Goal: Task Accomplishment & Management: Manage account settings

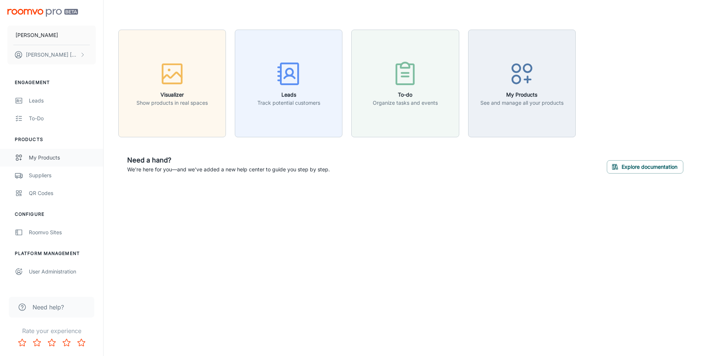
click at [54, 158] on div "My Products" at bounding box center [62, 157] width 67 height 8
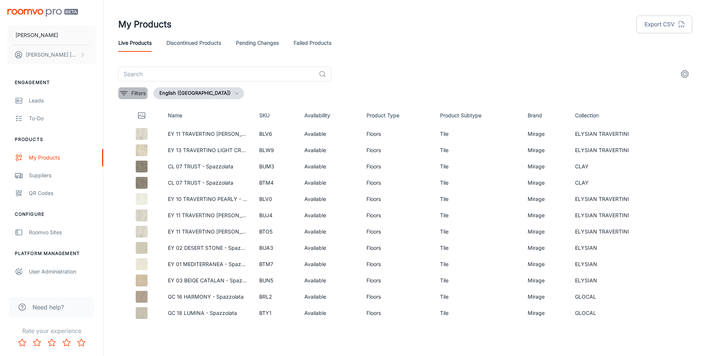
click at [139, 94] on p "Filters" at bounding box center [138, 93] width 14 height 8
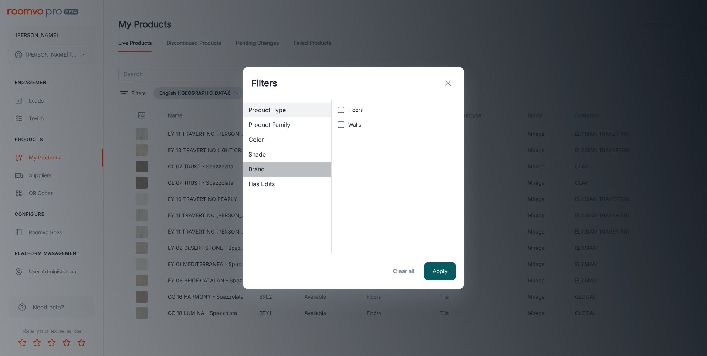
click at [262, 169] on span "Brand" at bounding box center [286, 168] width 77 height 9
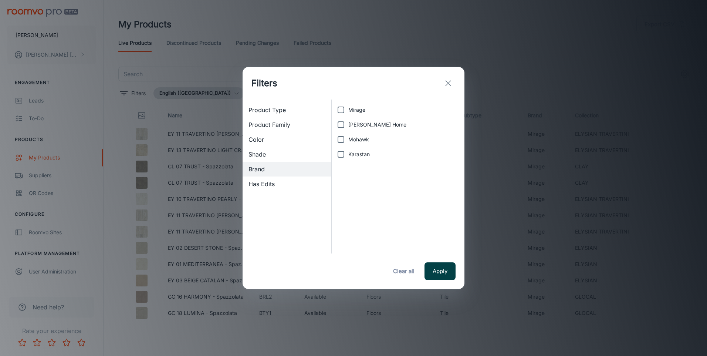
click at [442, 274] on button "Apply" at bounding box center [439, 271] width 31 height 18
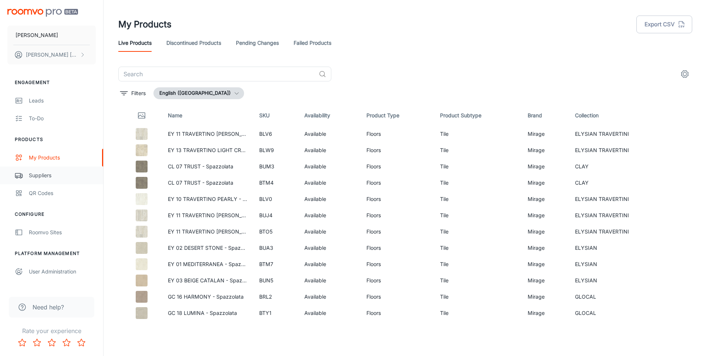
click at [41, 173] on div "Suppliers" at bounding box center [62, 175] width 67 height 8
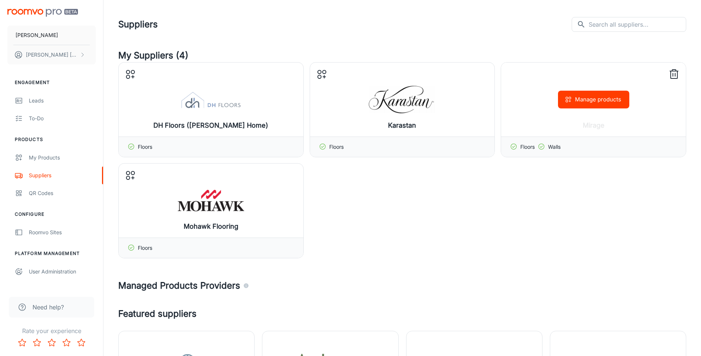
click at [676, 76] on icon at bounding box center [674, 74] width 12 height 12
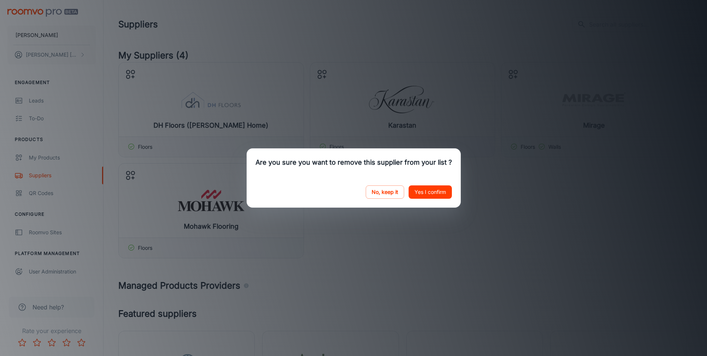
click at [431, 191] on button "Yes I confirm" at bounding box center [429, 191] width 43 height 13
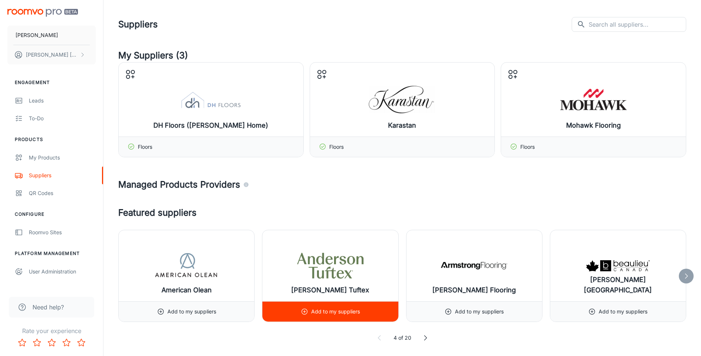
click at [305, 312] on line at bounding box center [305, 311] width 0 height 2
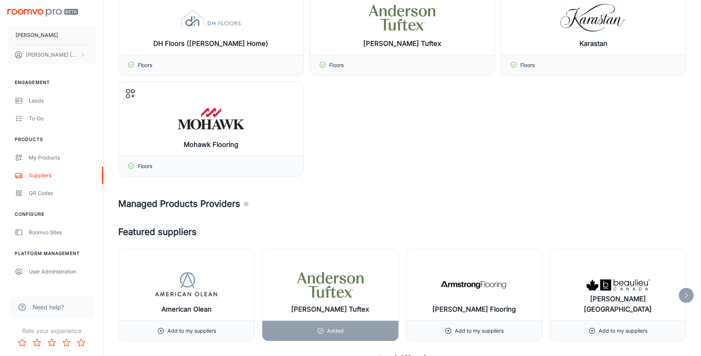
scroll to position [185, 0]
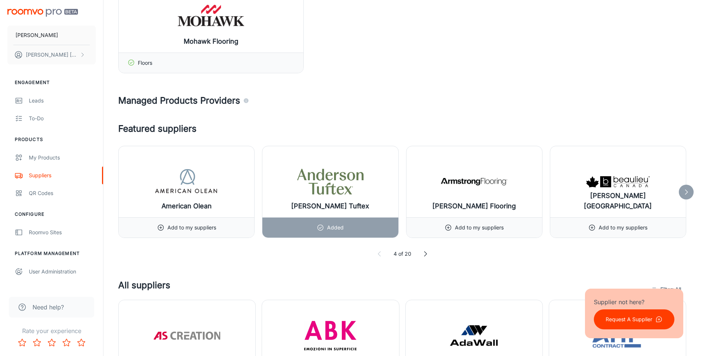
click at [689, 194] on icon at bounding box center [686, 191] width 7 height 7
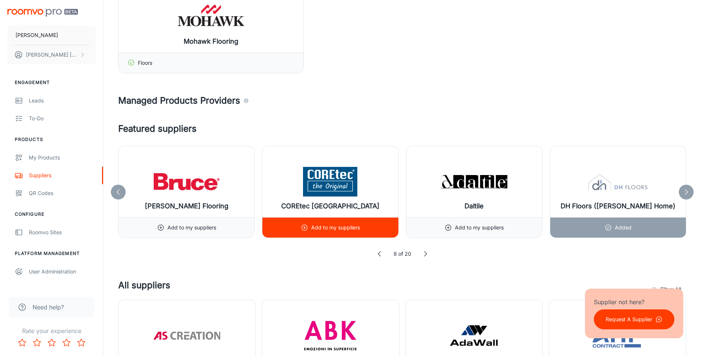
click at [326, 227] on p "Add to my suppliers" at bounding box center [335, 227] width 49 height 8
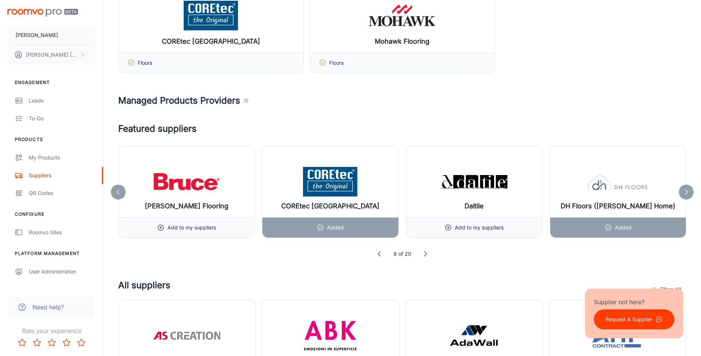
click at [687, 193] on icon at bounding box center [686, 191] width 7 height 7
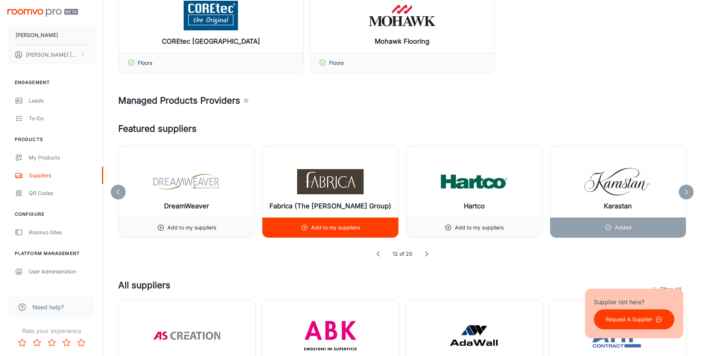
click at [357, 230] on p "Add to my suppliers" at bounding box center [335, 227] width 49 height 8
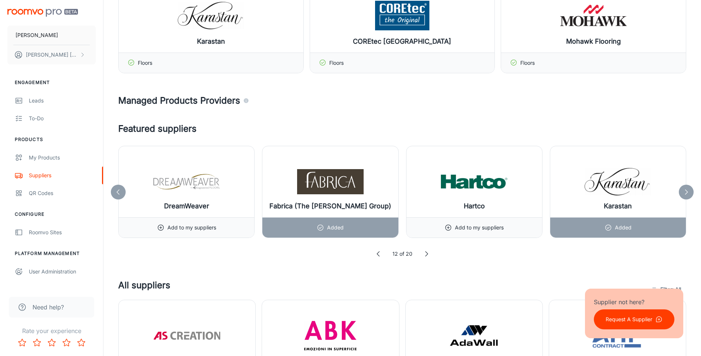
click at [684, 194] on icon at bounding box center [686, 191] width 7 height 7
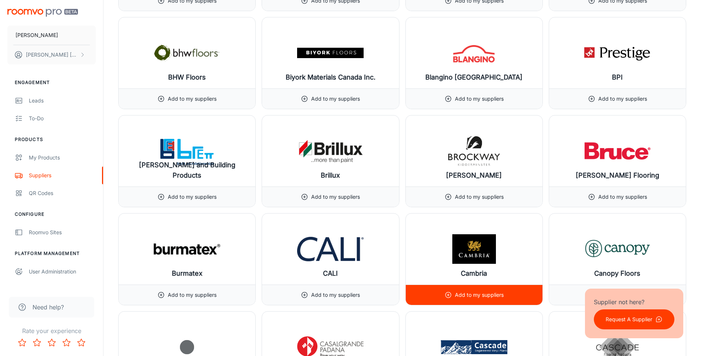
scroll to position [1626, 0]
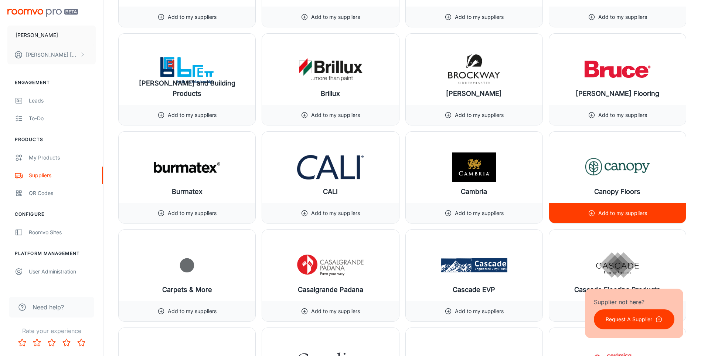
click at [617, 213] on p "Add to my suppliers" at bounding box center [622, 213] width 49 height 8
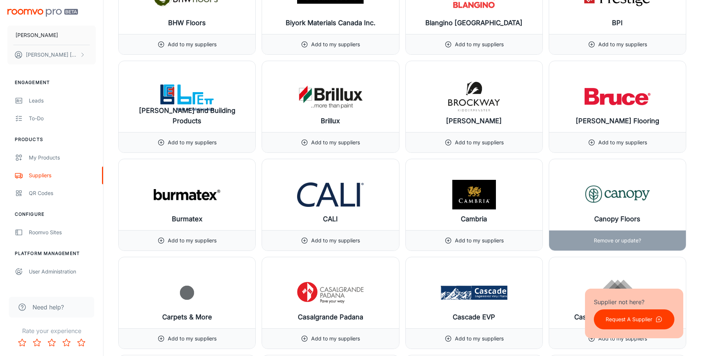
scroll to position [1700, 0]
click at [612, 237] on p "Remove or update?" at bounding box center [617, 240] width 47 height 8
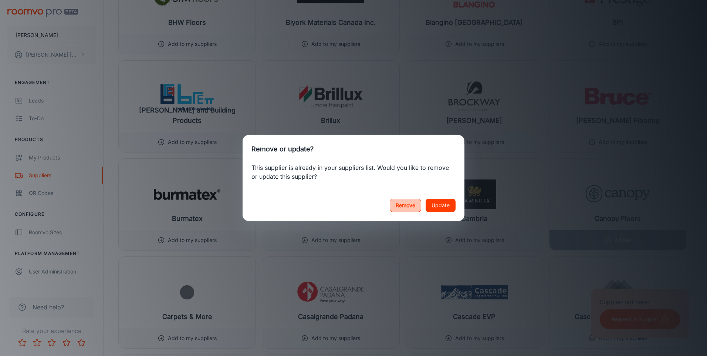
drag, startPoint x: 415, startPoint y: 200, endPoint x: 418, endPoint y: 205, distance: 6.2
click at [414, 200] on button "Remove" at bounding box center [405, 205] width 31 height 13
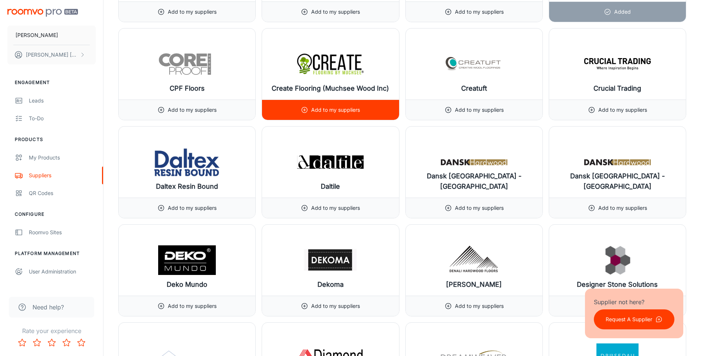
scroll to position [2514, 0]
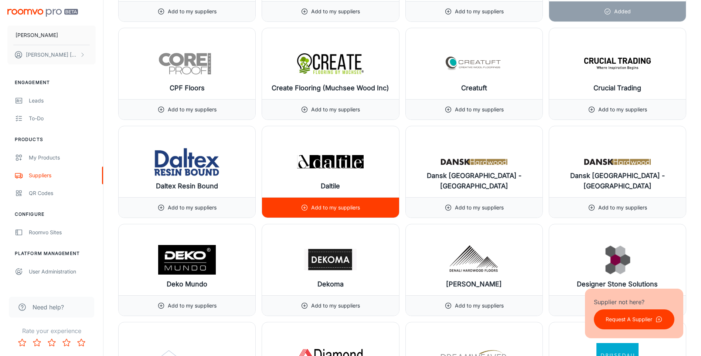
click at [344, 210] on p "Add to my suppliers" at bounding box center [335, 207] width 49 height 8
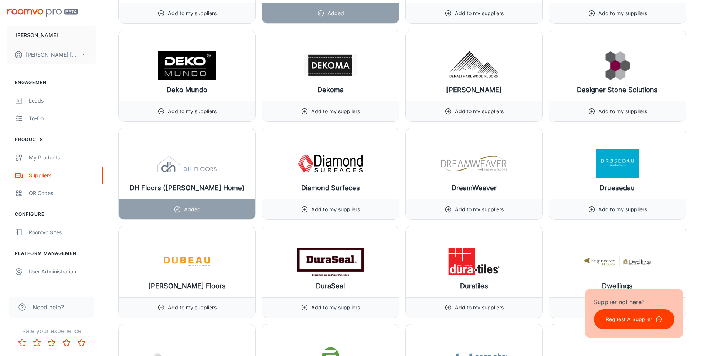
scroll to position [2809, 0]
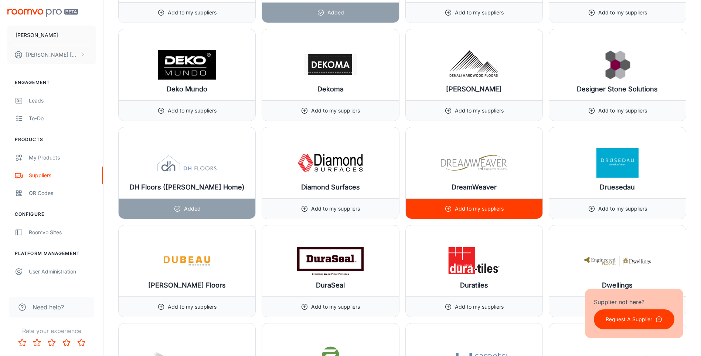
click at [485, 207] on p "Add to my suppliers" at bounding box center [479, 208] width 49 height 8
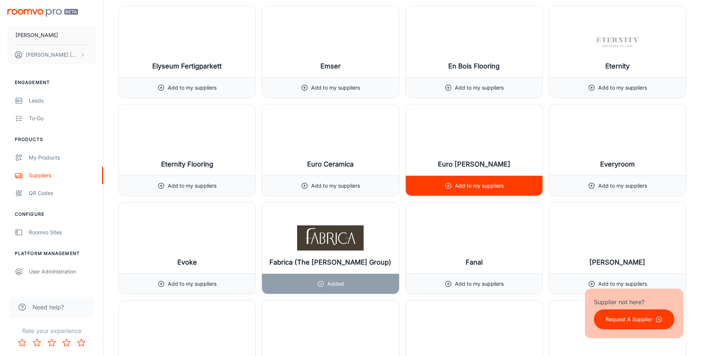
scroll to position [3327, 0]
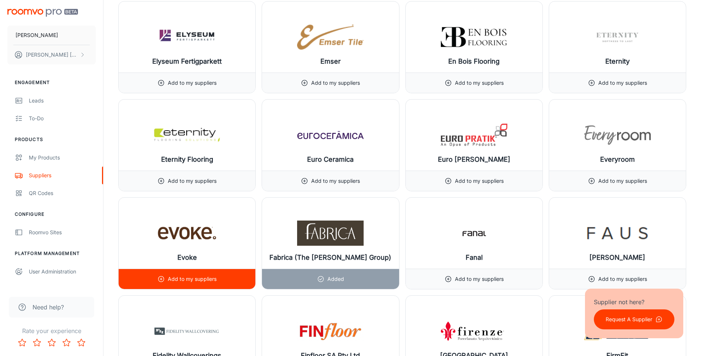
click at [191, 275] on p "Add to my suppliers" at bounding box center [192, 279] width 49 height 8
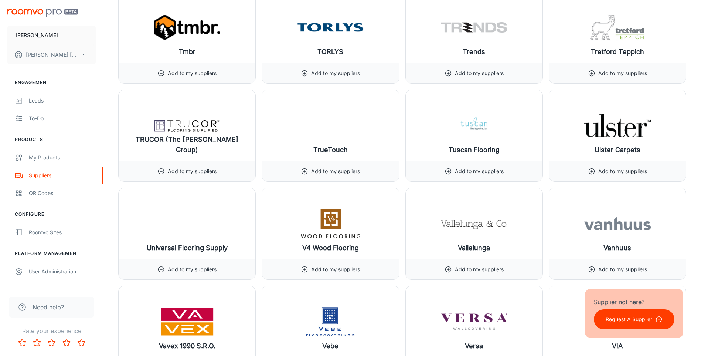
scroll to position [8430, 0]
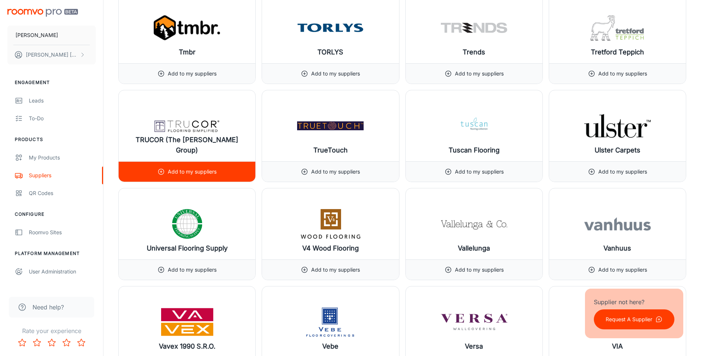
click at [209, 172] on p "Add to my suppliers" at bounding box center [192, 171] width 49 height 8
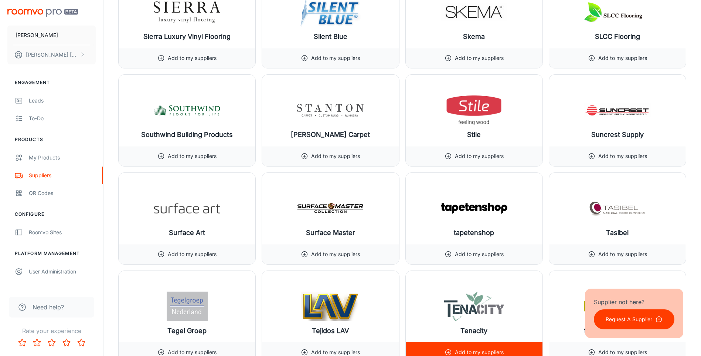
scroll to position [7875, 0]
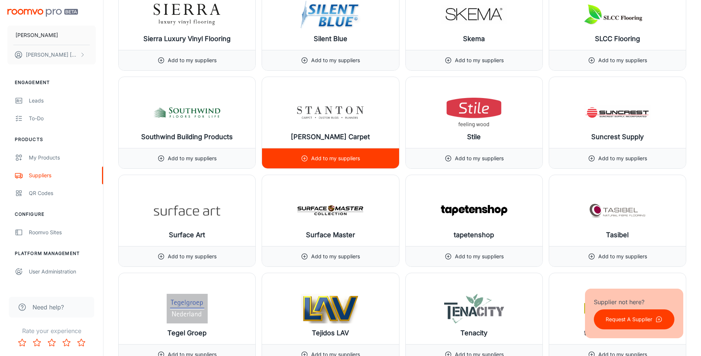
click at [336, 158] on p "Add to my suppliers" at bounding box center [335, 158] width 49 height 8
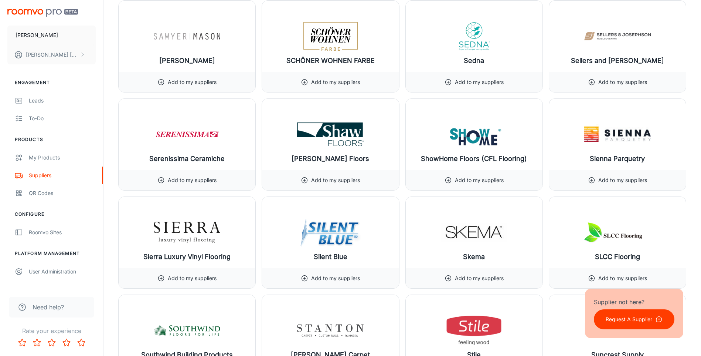
scroll to position [7654, 0]
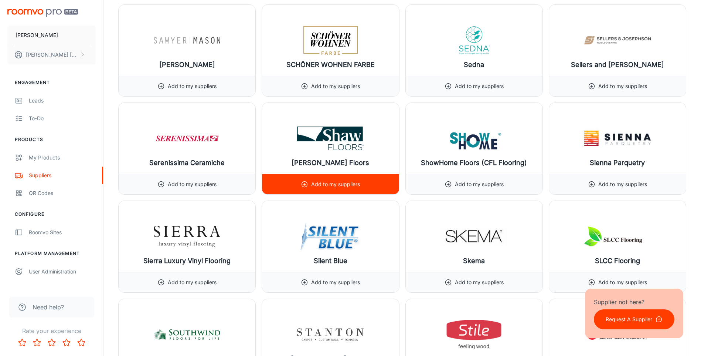
click at [341, 186] on p "Add to my suppliers" at bounding box center [335, 184] width 49 height 8
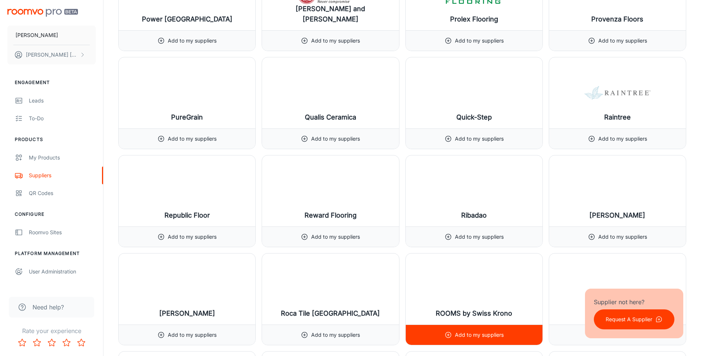
scroll to position [7284, 0]
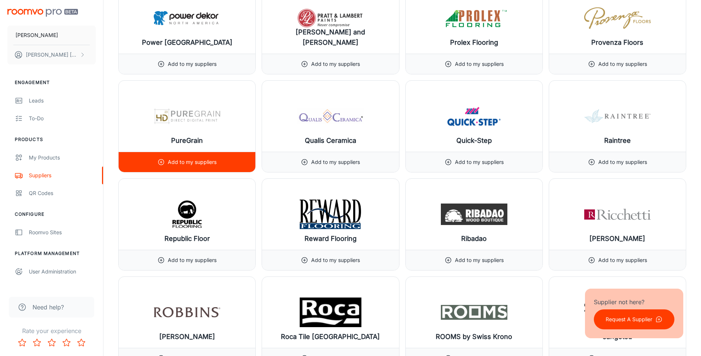
click at [197, 159] on p "Add to my suppliers" at bounding box center [192, 162] width 49 height 8
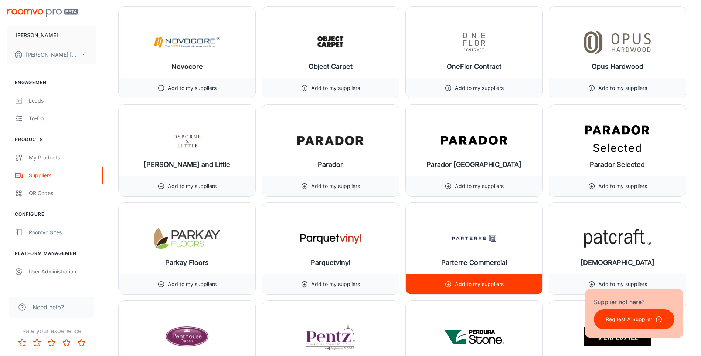
scroll to position [6545, 0]
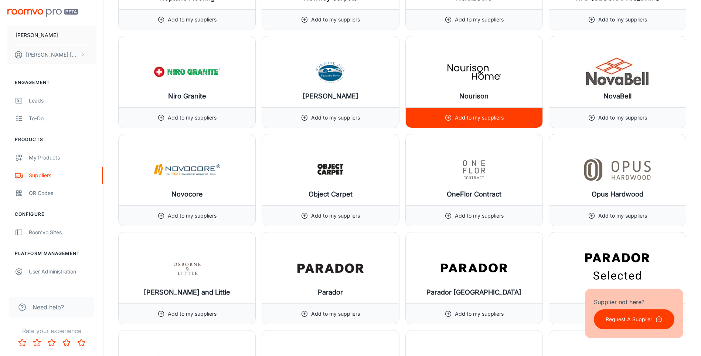
click at [471, 116] on p "Add to my suppliers" at bounding box center [479, 117] width 49 height 8
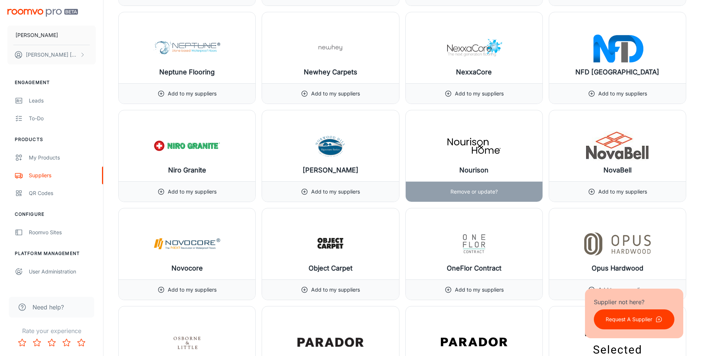
scroll to position [6360, 0]
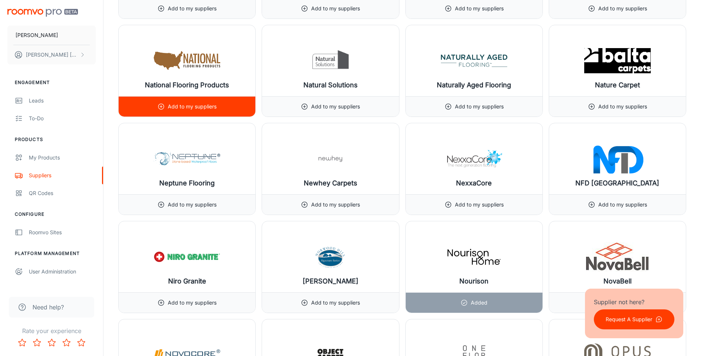
click at [200, 106] on p "Add to my suppliers" at bounding box center [192, 106] width 49 height 8
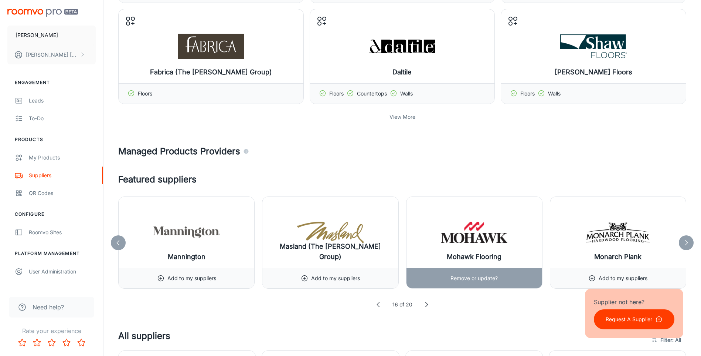
scroll to position [259, 0]
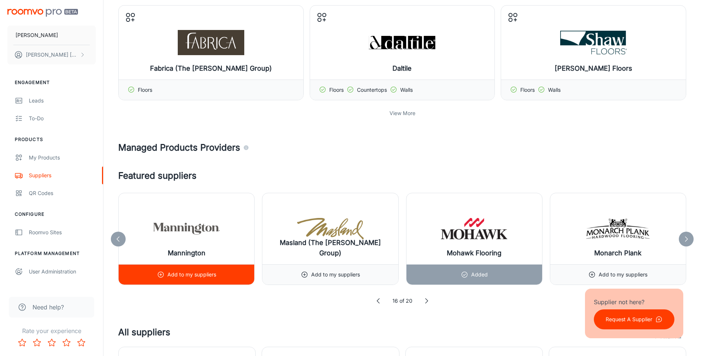
click at [199, 271] on p "Add to my suppliers" at bounding box center [191, 274] width 49 height 8
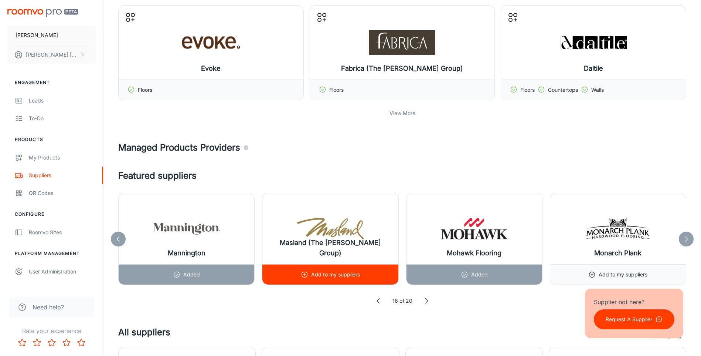
click at [320, 276] on p "Add to my suppliers" at bounding box center [335, 274] width 49 height 8
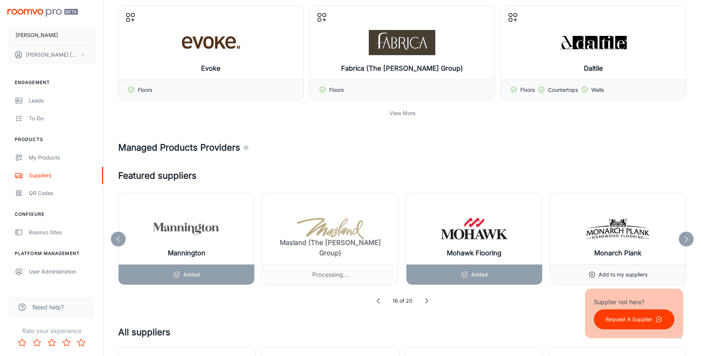
click at [690, 240] on icon at bounding box center [686, 238] width 7 height 7
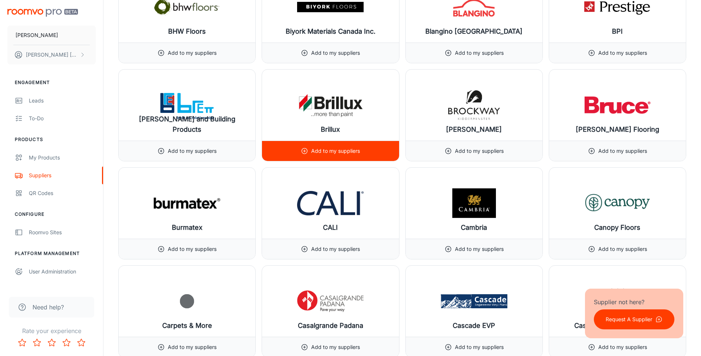
scroll to position [1774, 0]
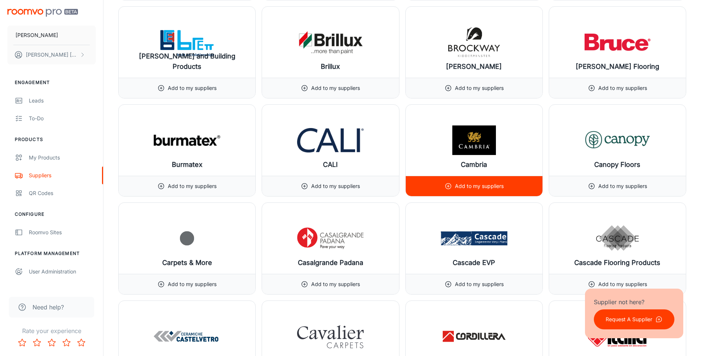
click at [483, 185] on p "Add to my suppliers" at bounding box center [479, 186] width 49 height 8
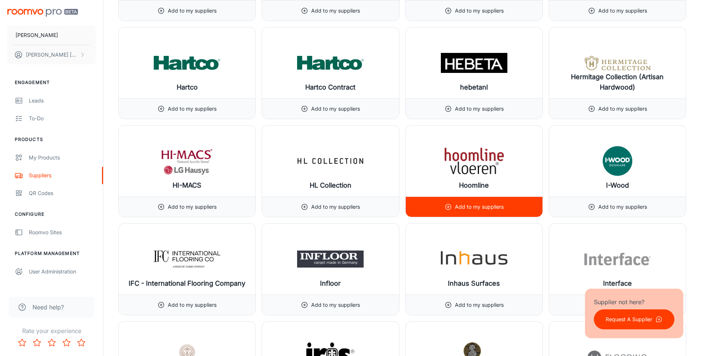
scroll to position [4547, 0]
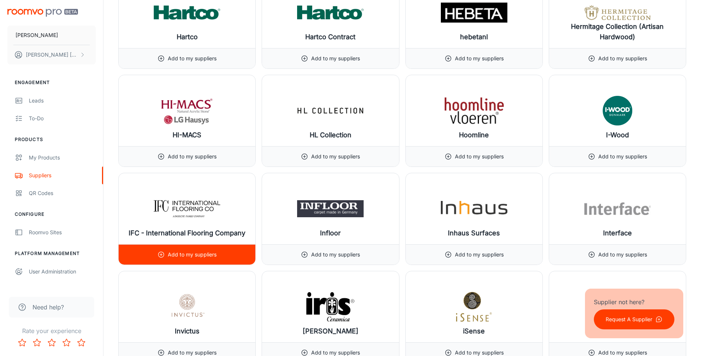
click at [193, 256] on p "Add to my suppliers" at bounding box center [192, 254] width 49 height 8
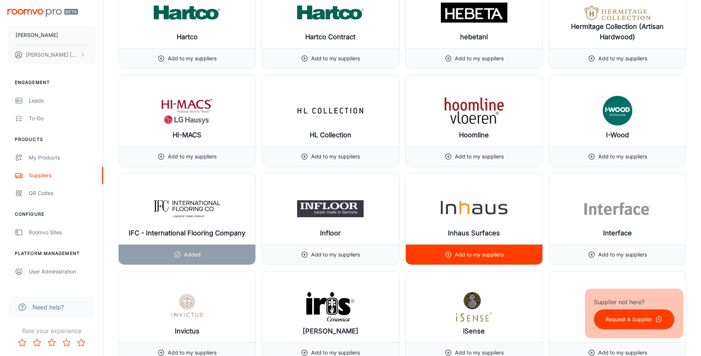
click at [486, 254] on p "Add to my suppliers" at bounding box center [479, 254] width 49 height 8
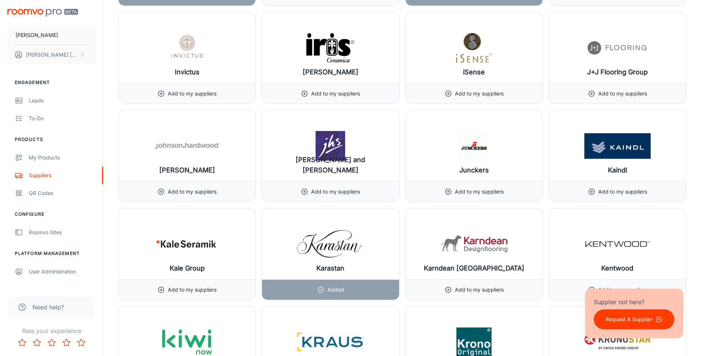
scroll to position [4879, 0]
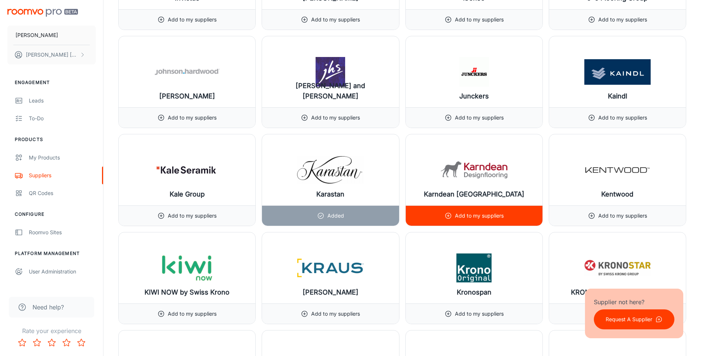
click at [458, 214] on p "Add to my suppliers" at bounding box center [479, 215] width 49 height 8
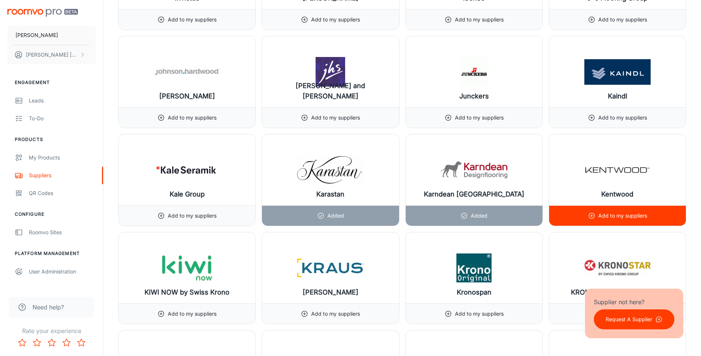
click at [625, 212] on p "Add to my suppliers" at bounding box center [622, 215] width 49 height 8
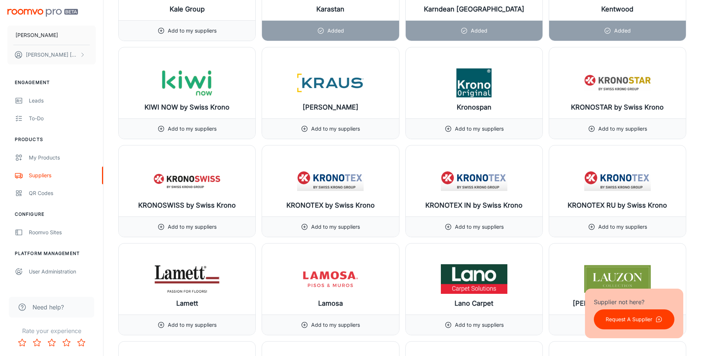
scroll to position [5175, 0]
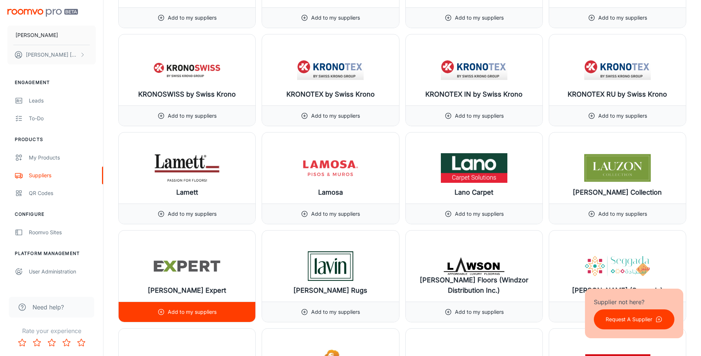
click at [210, 311] on p "Add to my suppliers" at bounding box center [192, 312] width 49 height 8
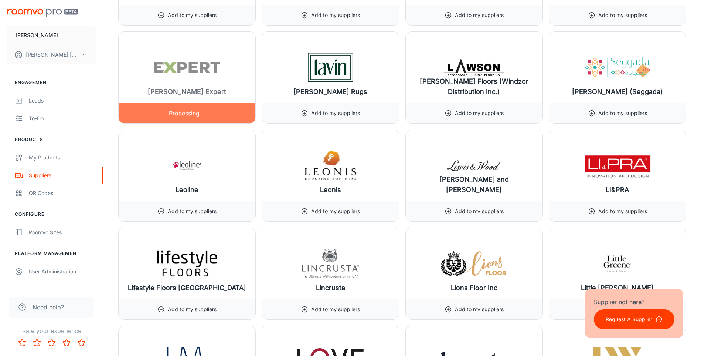
click at [211, 310] on p "Add to my suppliers" at bounding box center [192, 309] width 49 height 8
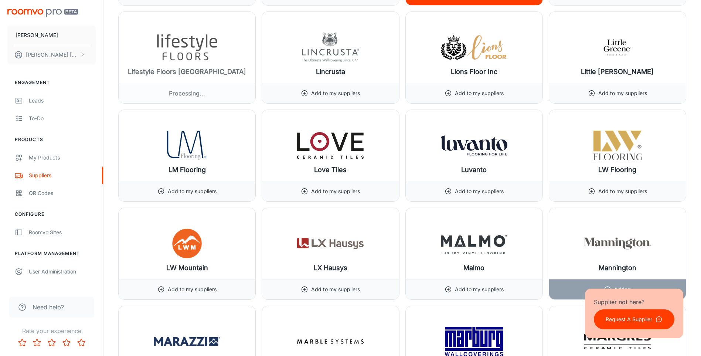
scroll to position [5397, 0]
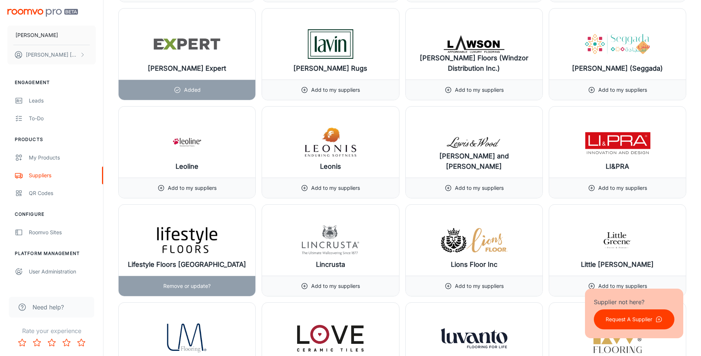
click at [180, 283] on p "Remove or update?" at bounding box center [186, 286] width 47 height 8
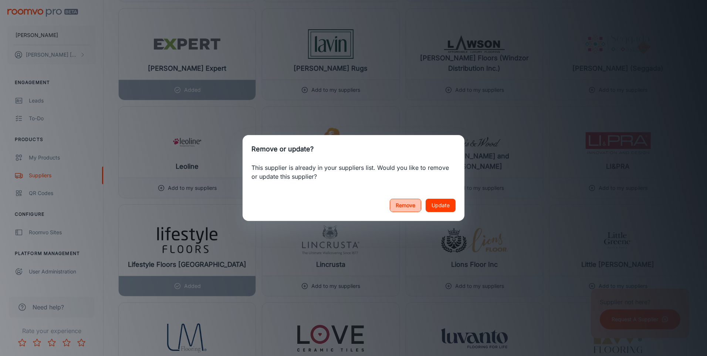
click at [403, 205] on button "Remove" at bounding box center [405, 205] width 31 height 13
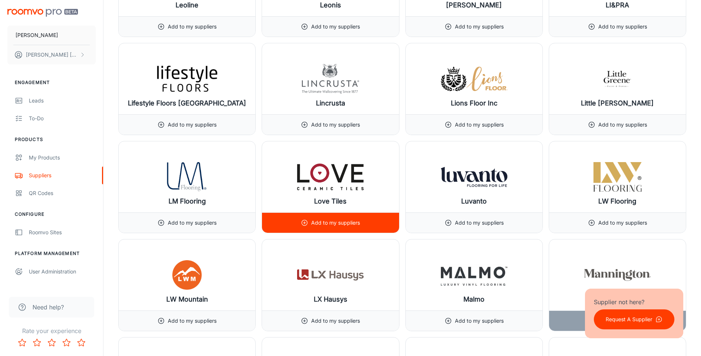
scroll to position [5582, 0]
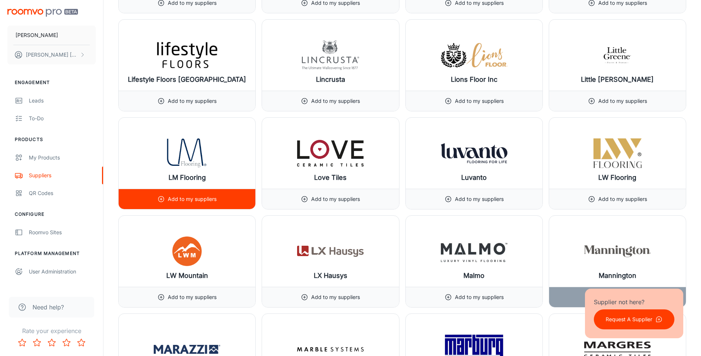
click at [181, 163] on img at bounding box center [187, 153] width 67 height 30
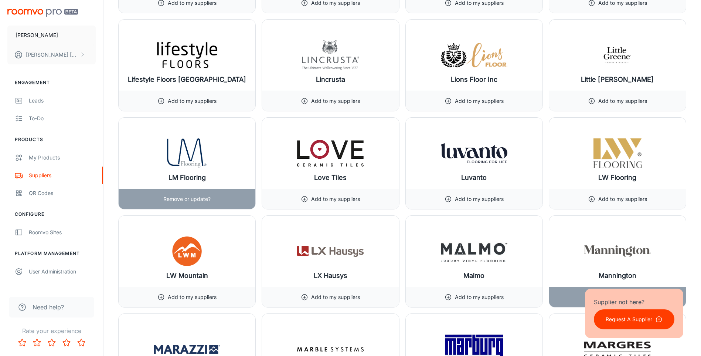
click at [175, 197] on p "Remove or update?" at bounding box center [186, 199] width 47 height 8
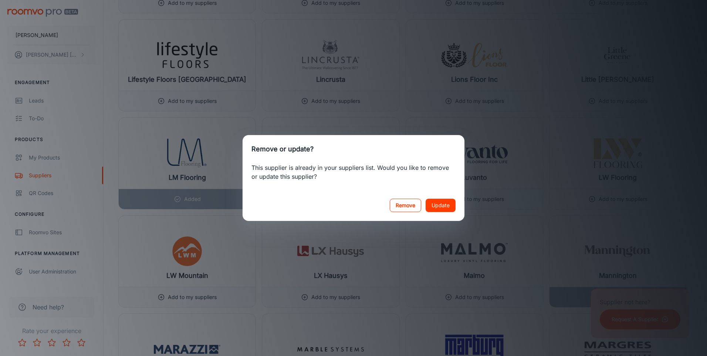
click at [408, 204] on button "Remove" at bounding box center [405, 205] width 31 height 13
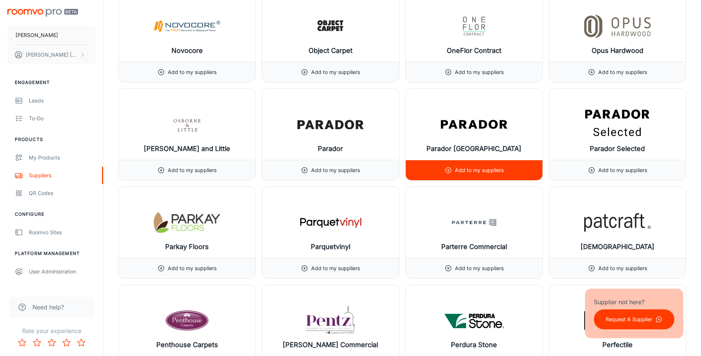
scroll to position [6728, 0]
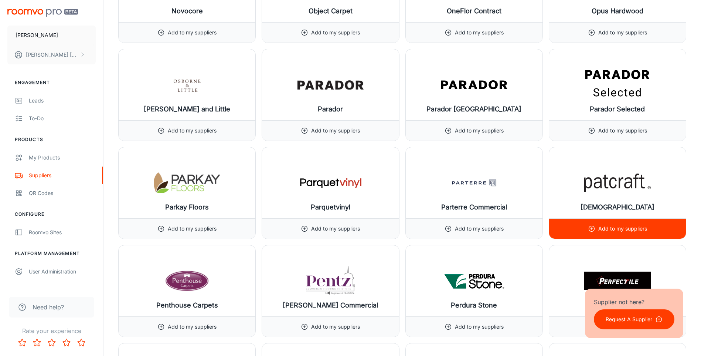
click at [628, 223] on div "Add to my suppliers" at bounding box center [617, 228] width 59 height 20
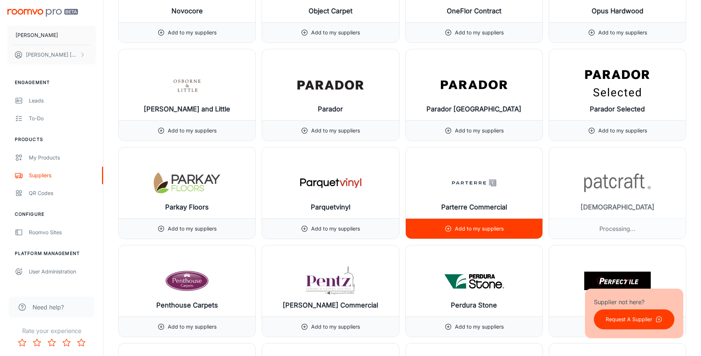
scroll to position [6839, 0]
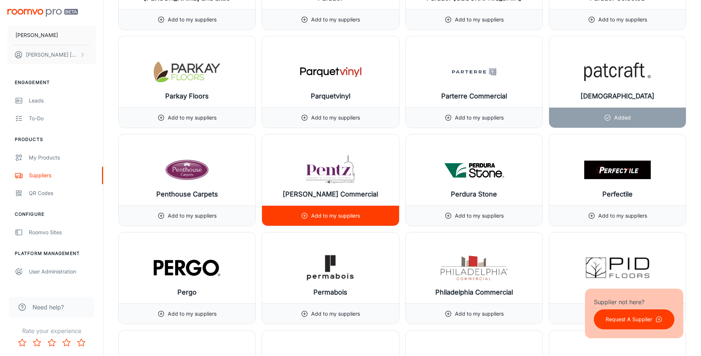
click at [332, 216] on p "Add to my suppliers" at bounding box center [335, 215] width 49 height 8
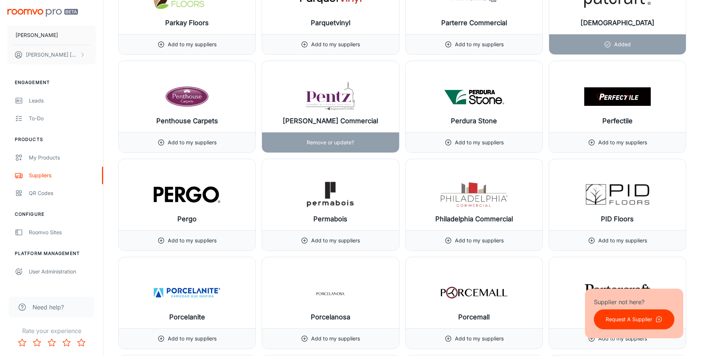
scroll to position [6912, 0]
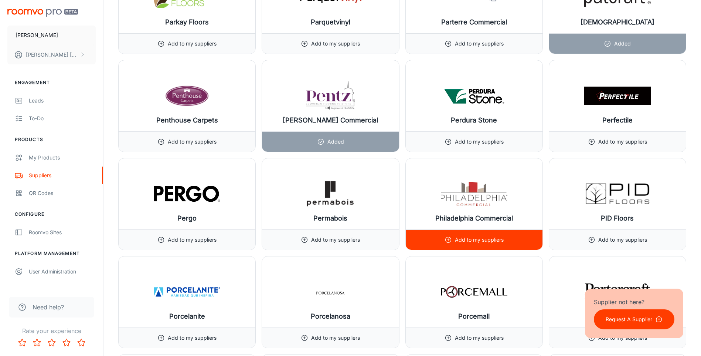
click at [474, 241] on p "Add to my suppliers" at bounding box center [479, 239] width 49 height 8
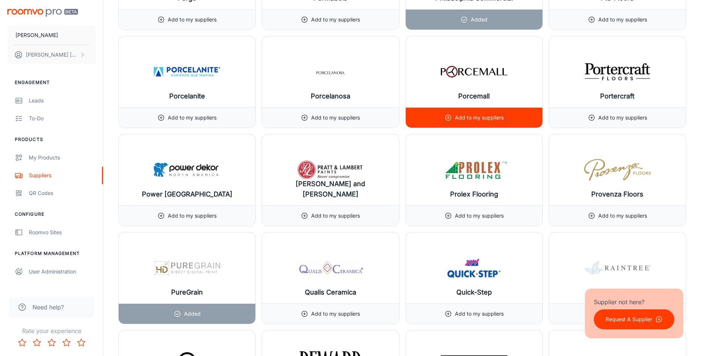
scroll to position [7134, 0]
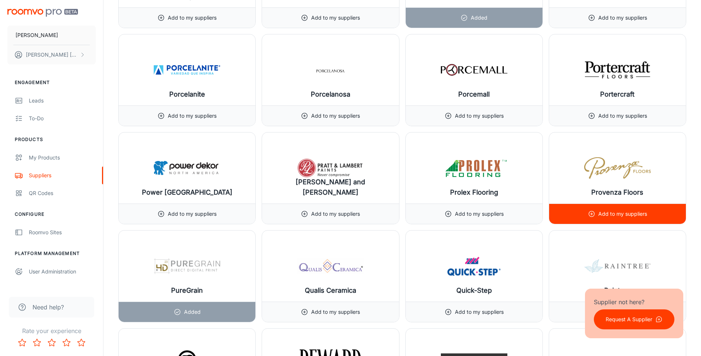
click at [601, 213] on p "Add to my suppliers" at bounding box center [622, 214] width 49 height 8
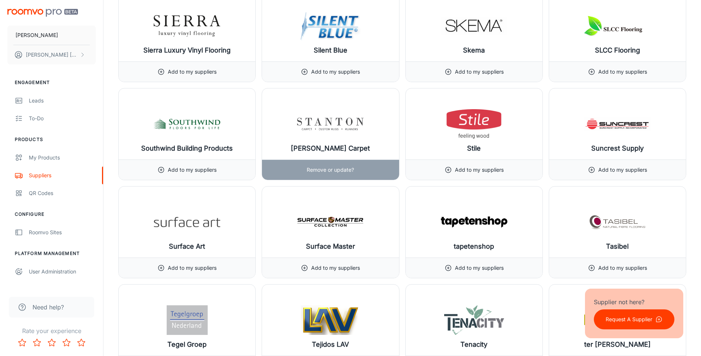
scroll to position [7874, 0]
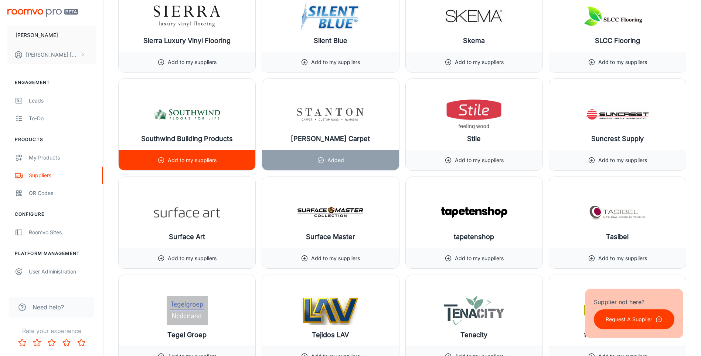
click at [182, 162] on p "Add to my suppliers" at bounding box center [192, 160] width 49 height 8
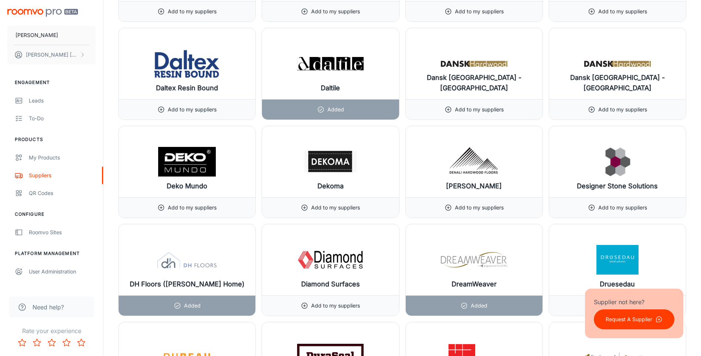
scroll to position [2661, 0]
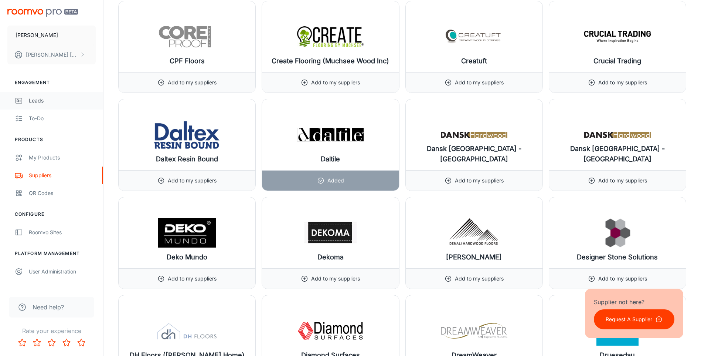
click at [38, 100] on div "Leads" at bounding box center [62, 100] width 67 height 8
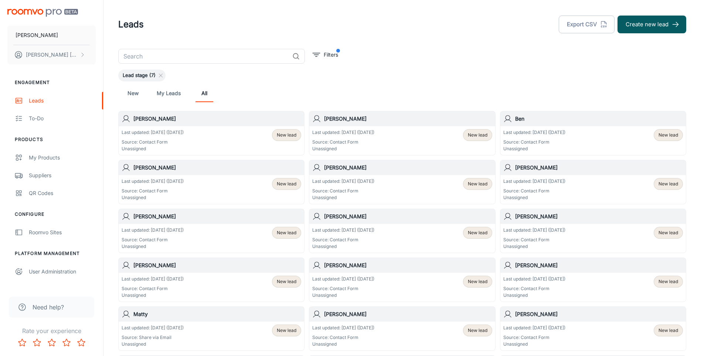
click at [165, 131] on p "Last updated: [DATE] ([DATE])" at bounding box center [153, 132] width 62 height 7
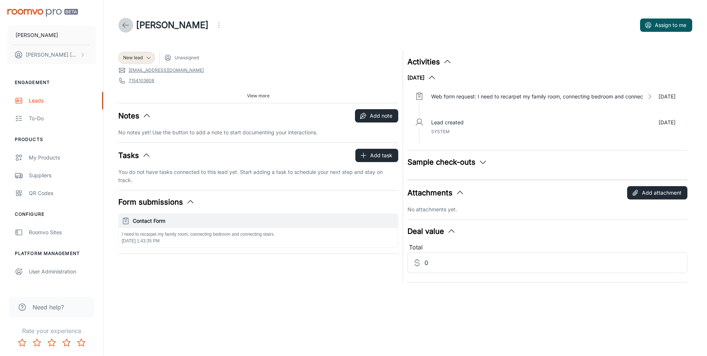
click at [125, 27] on icon at bounding box center [125, 25] width 9 height 9
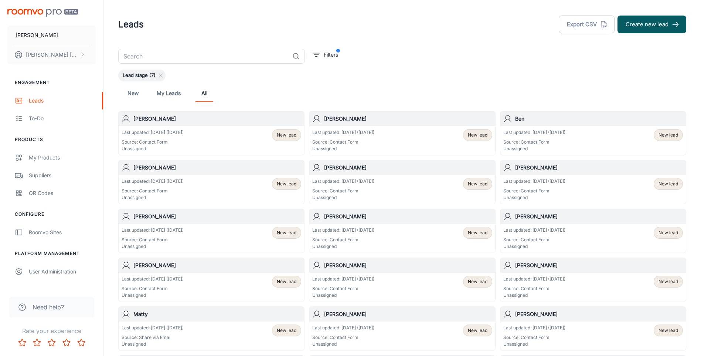
click at [350, 313] on h6 "[PERSON_NAME]" at bounding box center [408, 314] width 168 height 8
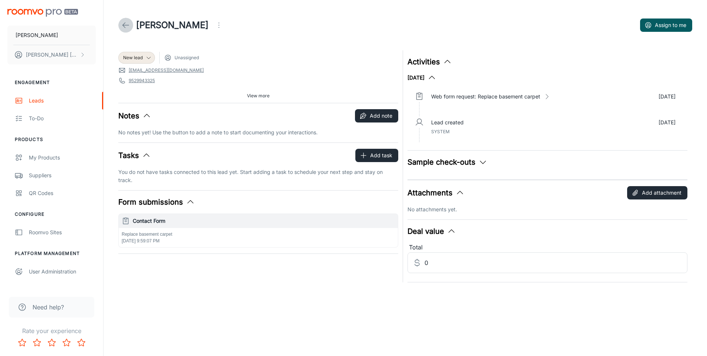
click at [122, 24] on icon at bounding box center [125, 25] width 9 height 9
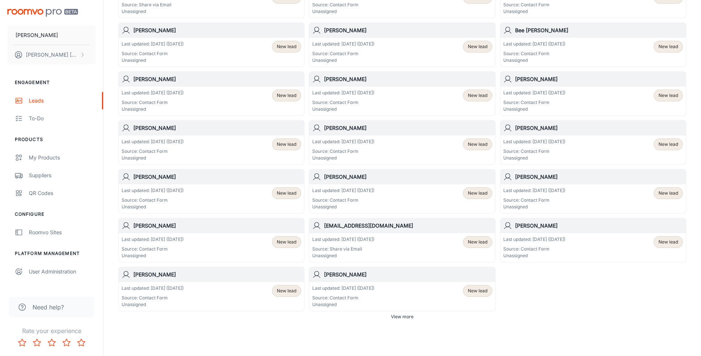
scroll to position [333, 0]
click at [338, 271] on h6 "[PERSON_NAME]" at bounding box center [408, 274] width 168 height 8
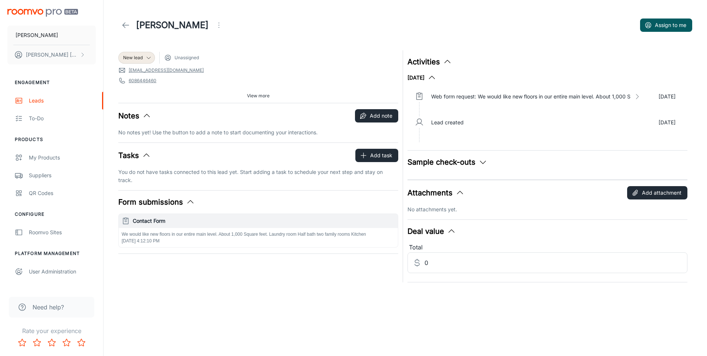
click at [126, 23] on icon at bounding box center [125, 25] width 9 height 9
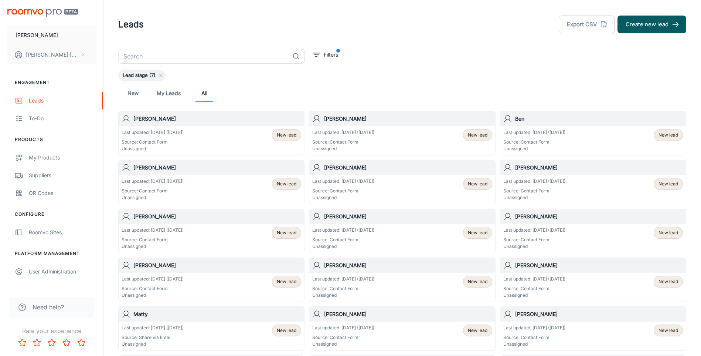
click at [158, 130] on p "Last updated: [DATE] ([DATE])" at bounding box center [153, 132] width 62 height 7
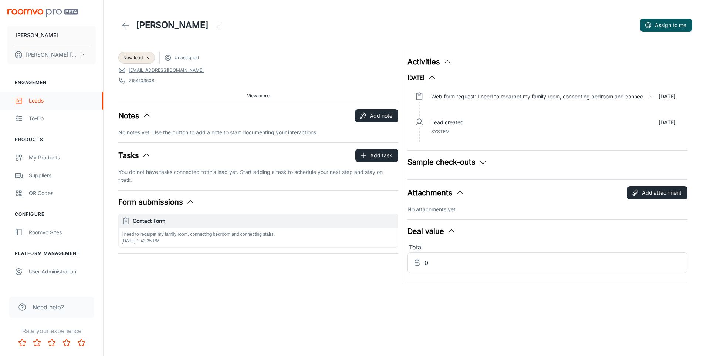
click at [40, 100] on div "Leads" at bounding box center [62, 100] width 67 height 8
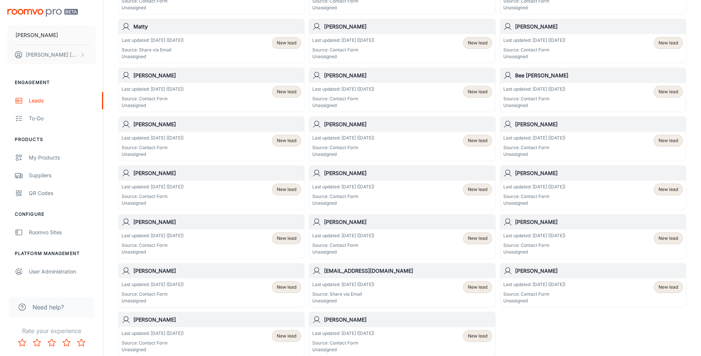
scroll to position [352, 0]
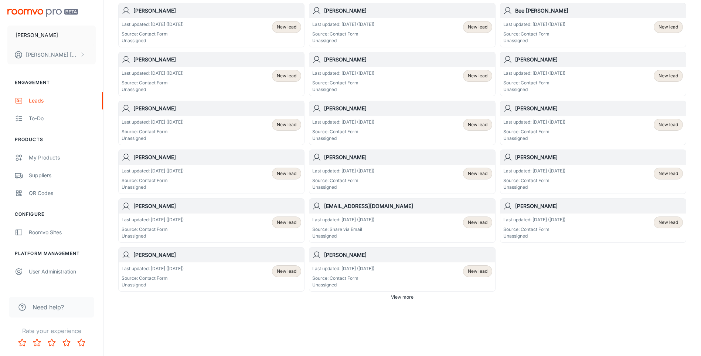
click at [408, 296] on span "View more" at bounding box center [402, 297] width 23 height 7
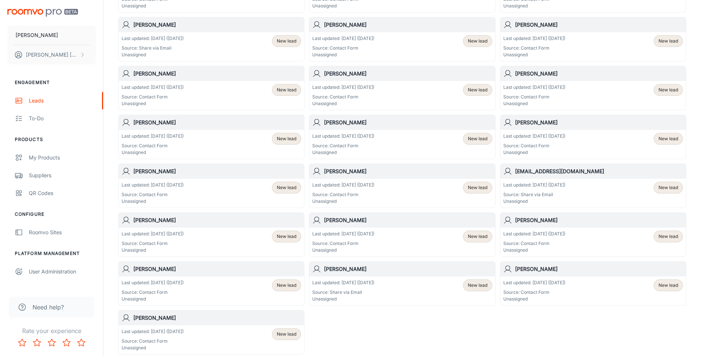
scroll to position [889, 0]
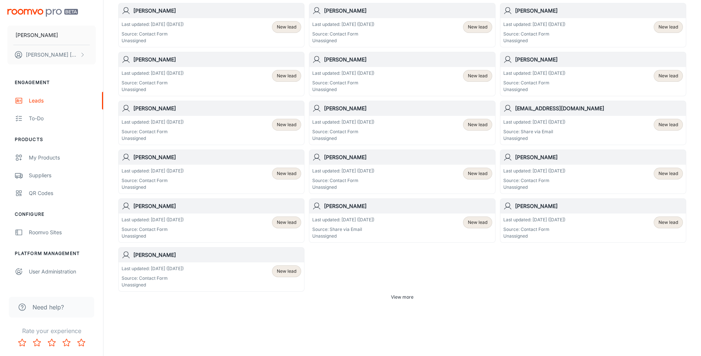
click at [538, 205] on h6 "[PERSON_NAME]" at bounding box center [599, 206] width 168 height 8
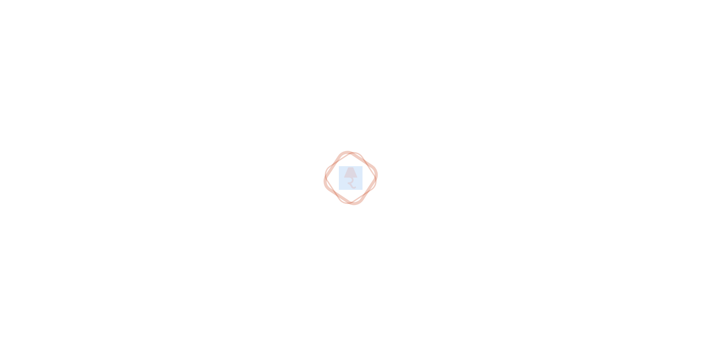
click at [538, 205] on div at bounding box center [350, 178] width 701 height 356
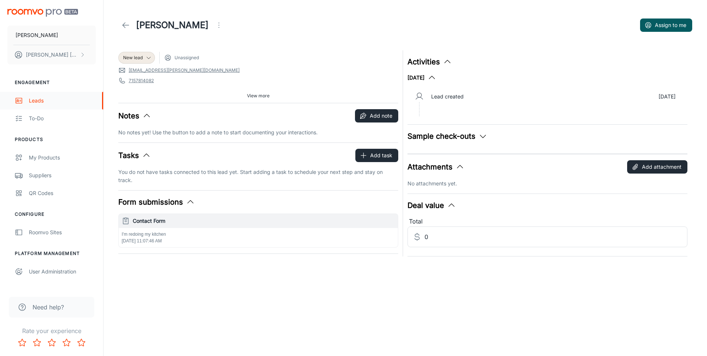
click at [37, 102] on div "Leads" at bounding box center [62, 100] width 67 height 8
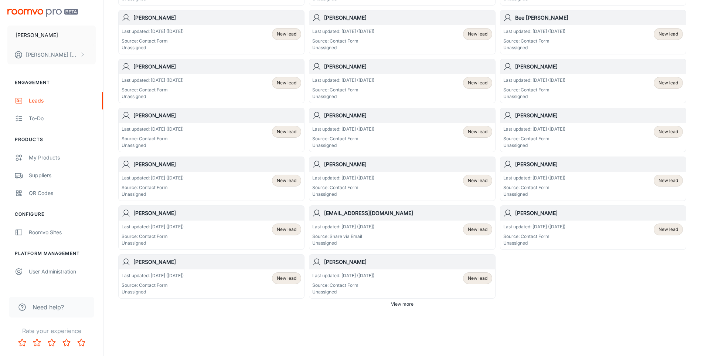
scroll to position [352, 0]
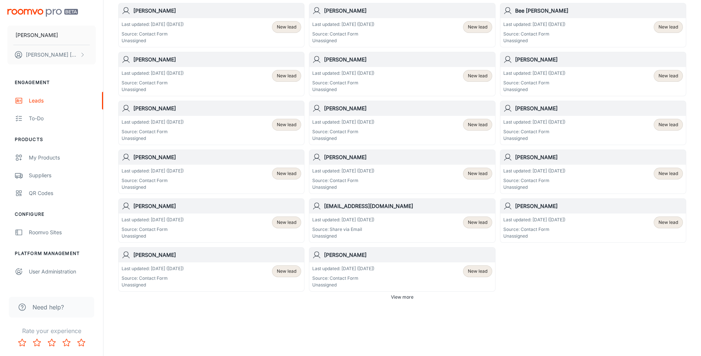
click at [399, 295] on span "View more" at bounding box center [402, 297] width 23 height 7
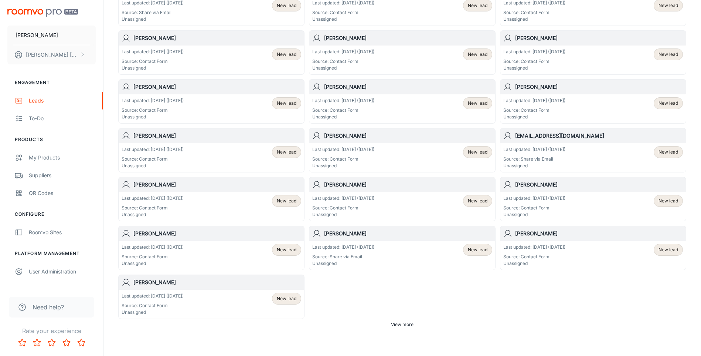
scroll to position [889, 0]
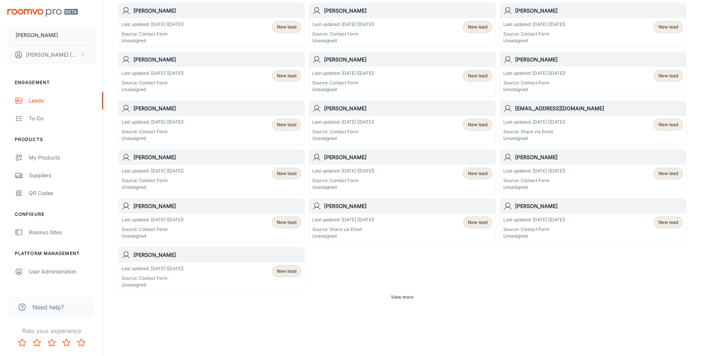
click at [403, 293] on button "View more" at bounding box center [402, 296] width 28 height 11
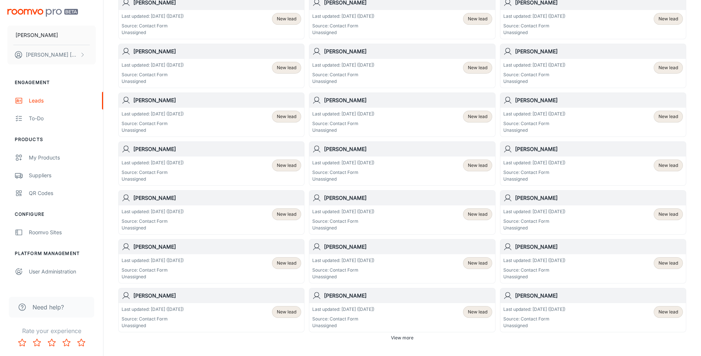
scroll to position [1377, 0]
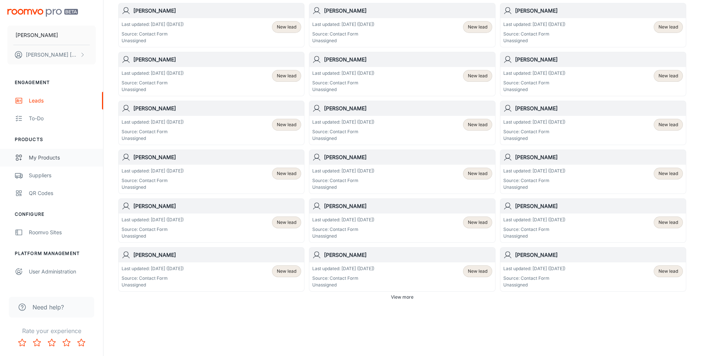
click at [42, 155] on div "My Products" at bounding box center [62, 157] width 67 height 8
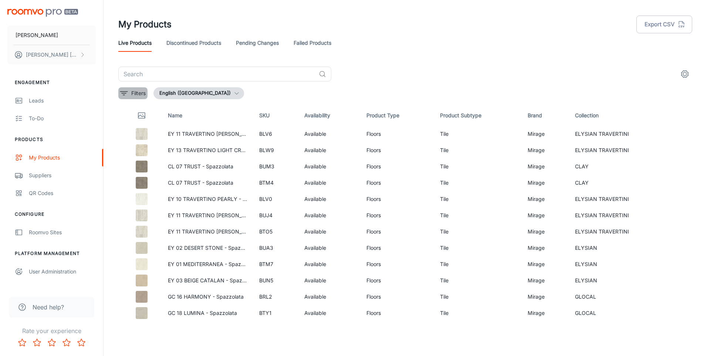
click at [129, 92] on button "Filters" at bounding box center [132, 93] width 29 height 12
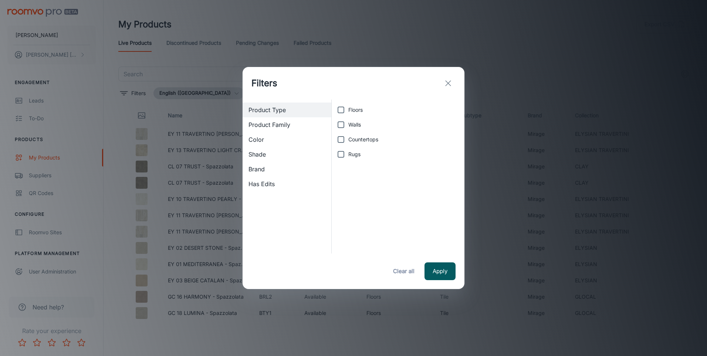
click at [452, 83] on button "exit" at bounding box center [448, 83] width 15 height 15
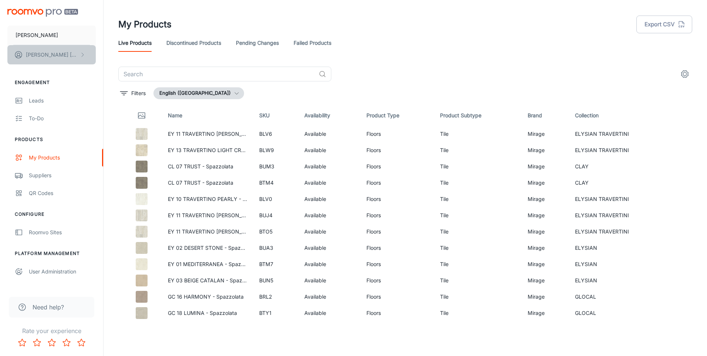
click at [39, 55] on p "[PERSON_NAME]" at bounding box center [52, 55] width 52 height 8
click at [39, 55] on div at bounding box center [353, 178] width 707 height 356
click at [33, 139] on li "Products" at bounding box center [51, 139] width 103 height 7
click at [42, 174] on div "Suppliers" at bounding box center [62, 175] width 67 height 8
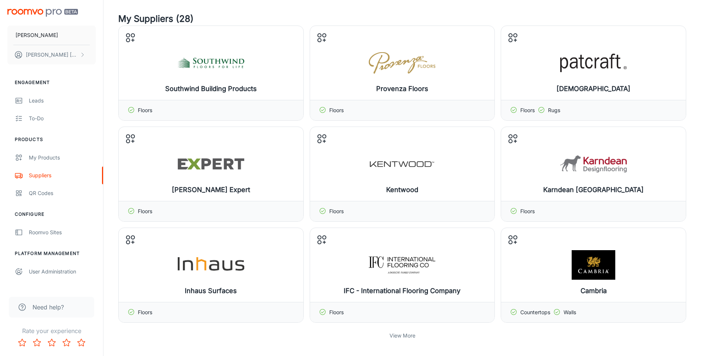
scroll to position [74, 0]
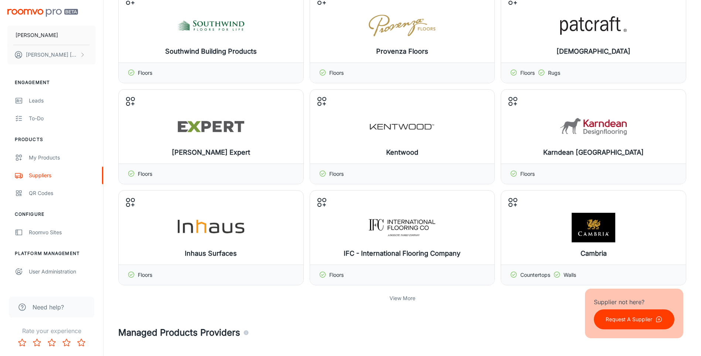
click at [404, 297] on p "View More" at bounding box center [403, 298] width 26 height 8
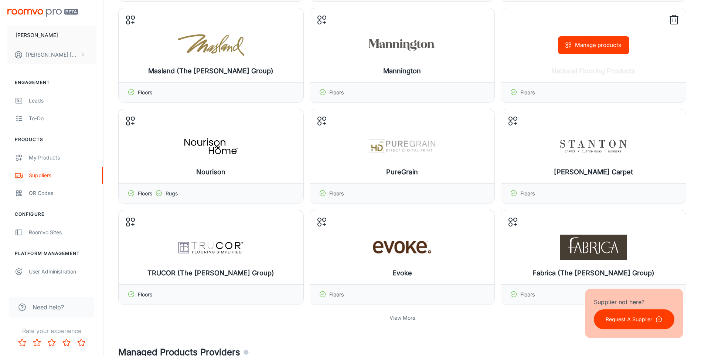
scroll to position [370, 0]
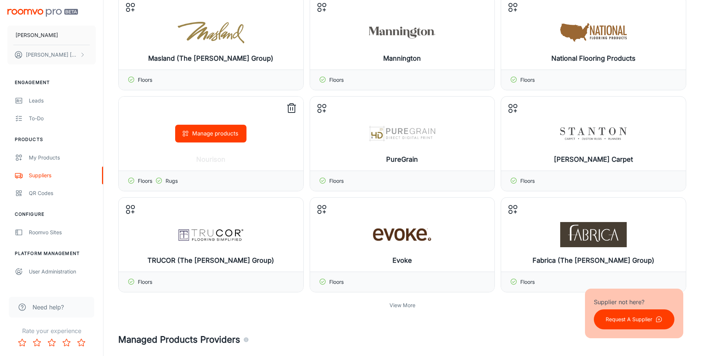
click at [295, 106] on icon at bounding box center [291, 108] width 7 height 7
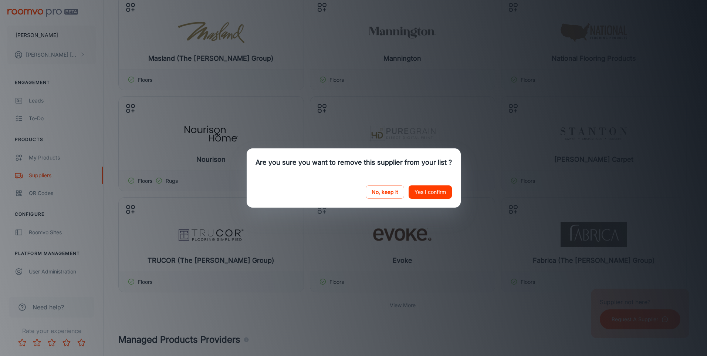
click at [431, 192] on button "Yes I confirm" at bounding box center [429, 191] width 43 height 13
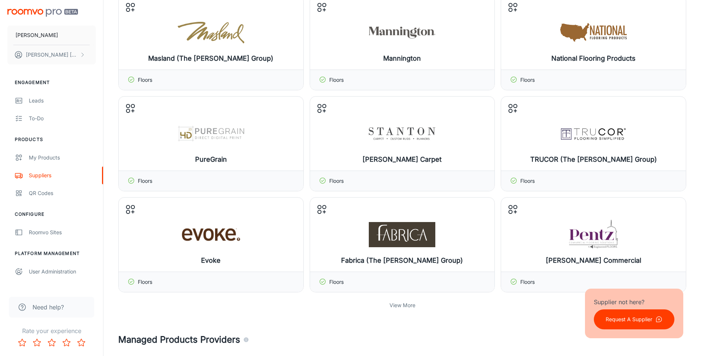
click at [403, 304] on p "View More" at bounding box center [403, 305] width 26 height 8
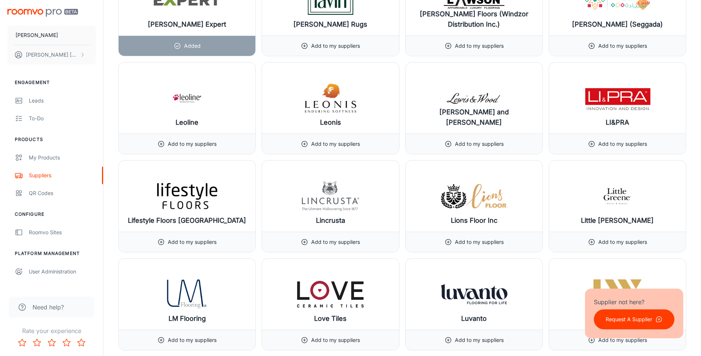
scroll to position [5914, 0]
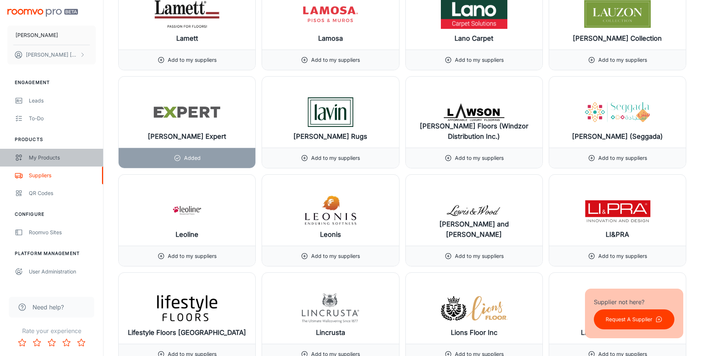
click at [44, 156] on div "My Products" at bounding box center [62, 157] width 67 height 8
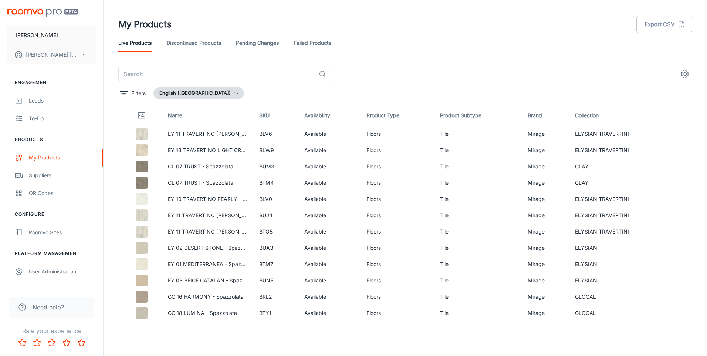
click at [206, 42] on link "Discontinued Products" at bounding box center [193, 43] width 55 height 18
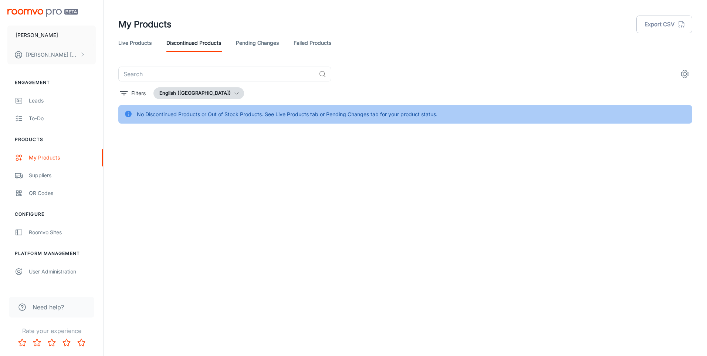
click at [131, 43] on link "Live Products" at bounding box center [134, 43] width 33 height 18
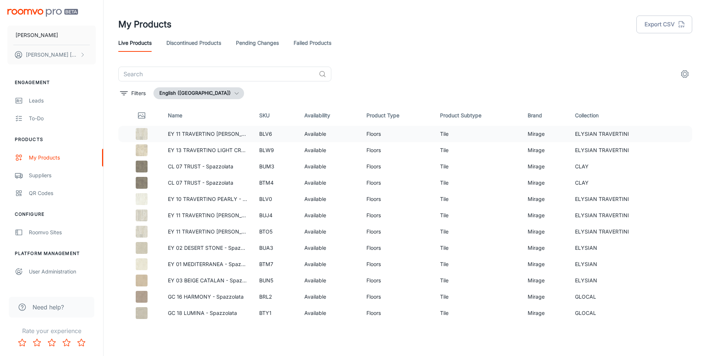
click at [320, 135] on td "Available" at bounding box center [329, 134] width 62 height 16
click at [215, 133] on p "EY 11 TRAVERTINO [PERSON_NAME] - Natural" at bounding box center [207, 134] width 79 height 8
click at [137, 133] on img at bounding box center [142, 134] width 12 height 12
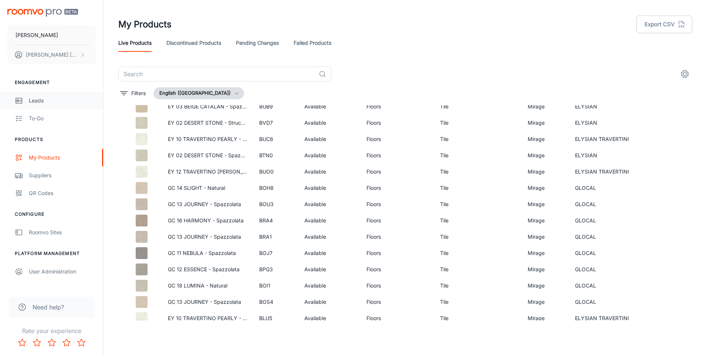
scroll to position [2408, 0]
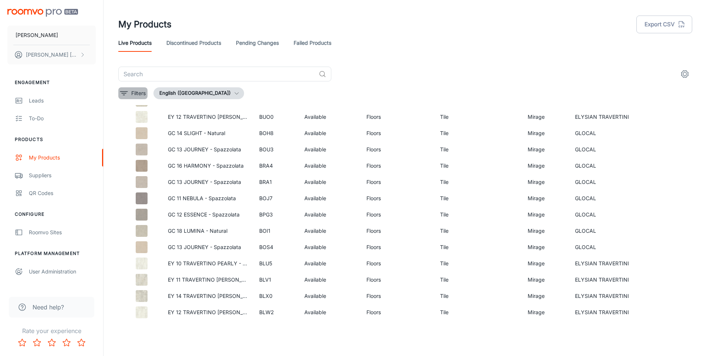
click at [137, 92] on p "Filters" at bounding box center [138, 93] width 14 height 8
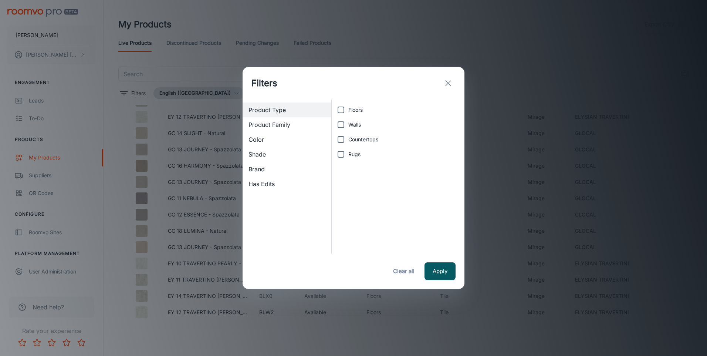
click at [260, 169] on span "Brand" at bounding box center [286, 168] width 77 height 9
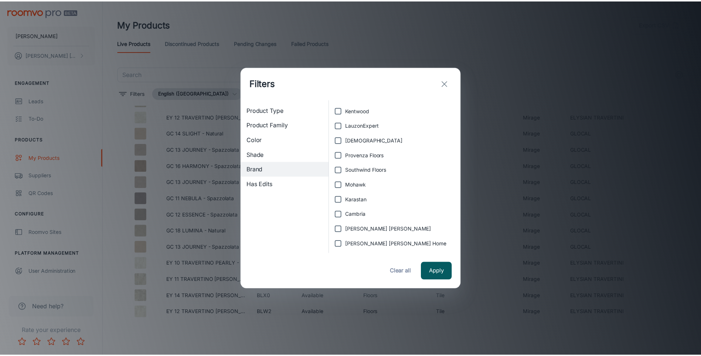
scroll to position [407, 0]
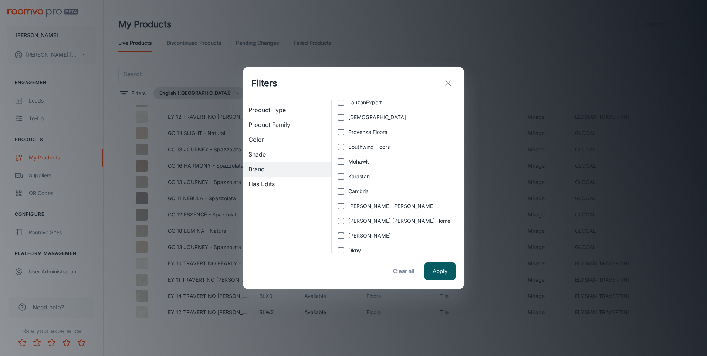
click at [435, 34] on div "Filters Product Type Product Family Color Shade Brand Has Edits COREtec Dreamwe…" at bounding box center [353, 178] width 707 height 356
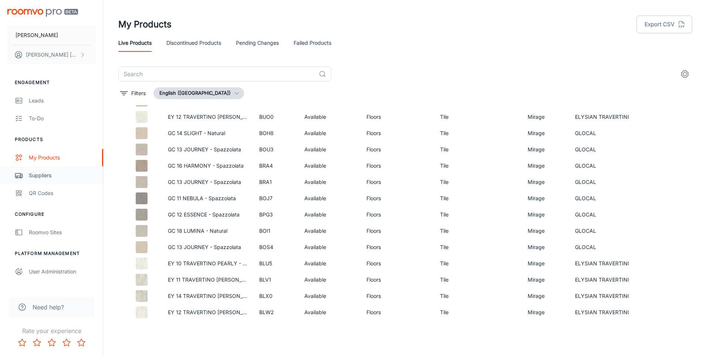
click at [52, 179] on link "Suppliers" at bounding box center [51, 175] width 103 height 18
